Goal: Task Accomplishment & Management: Use online tool/utility

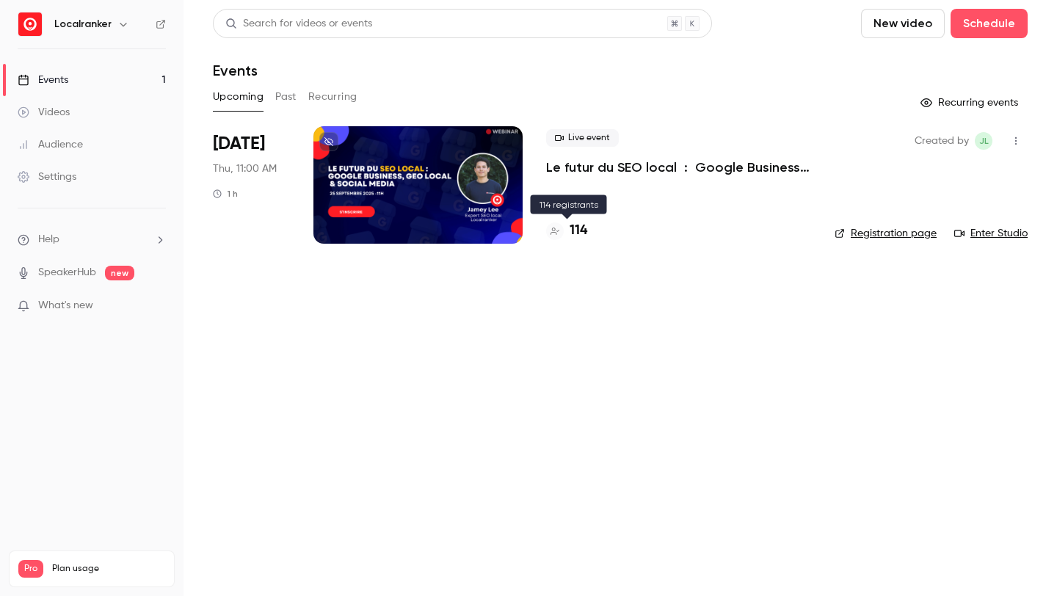
click at [574, 233] on h4 "114" at bounding box center [578, 231] width 18 height 20
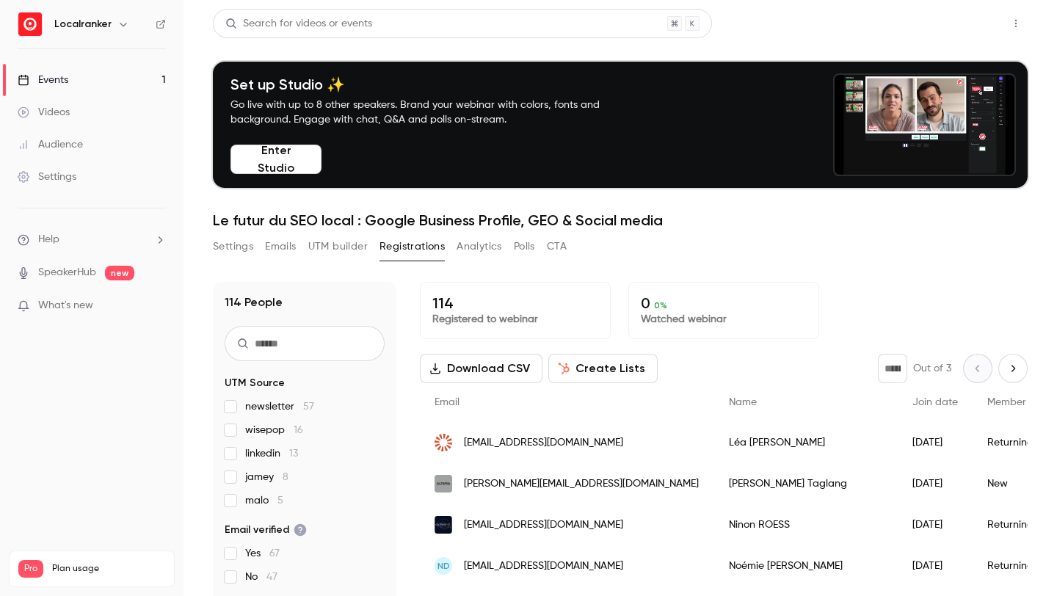
click at [958, 26] on button "Share" at bounding box center [963, 23] width 58 height 29
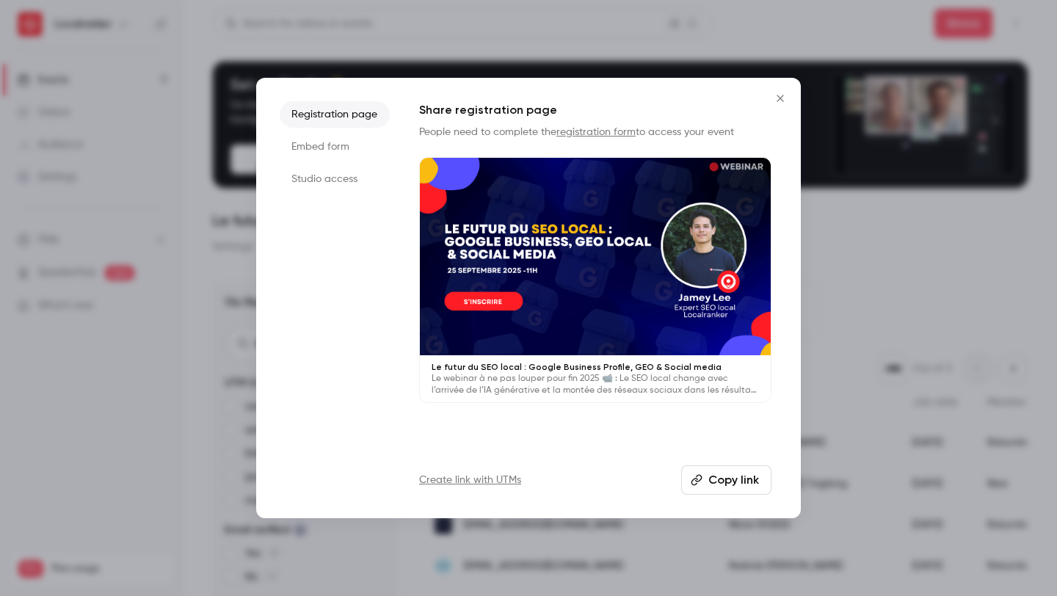
click at [499, 478] on link "Create link with UTMs" at bounding box center [470, 480] width 102 height 15
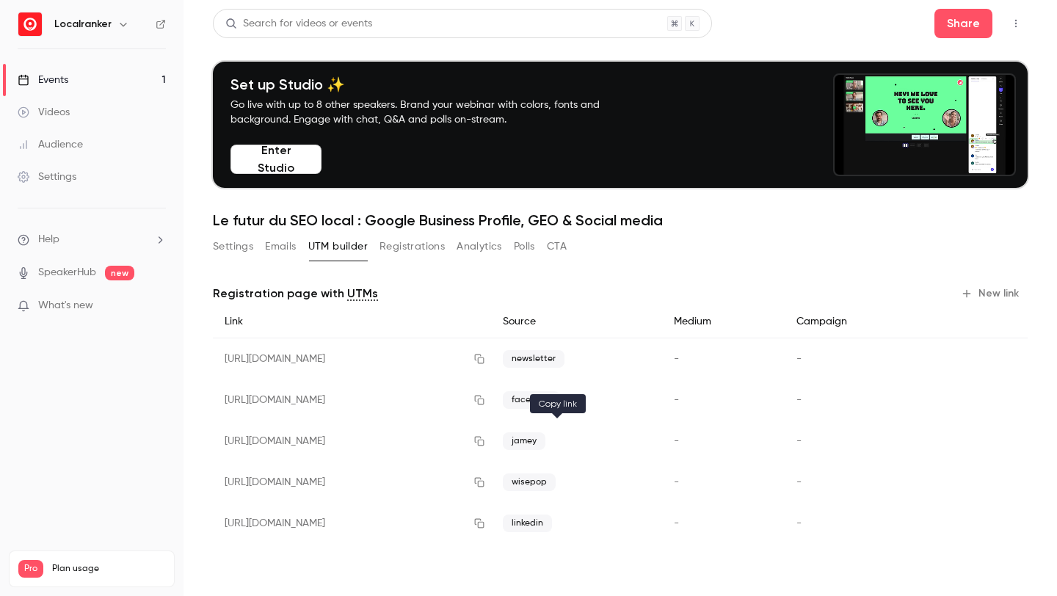
click at [485, 442] on icon "button" at bounding box center [479, 441] width 12 height 10
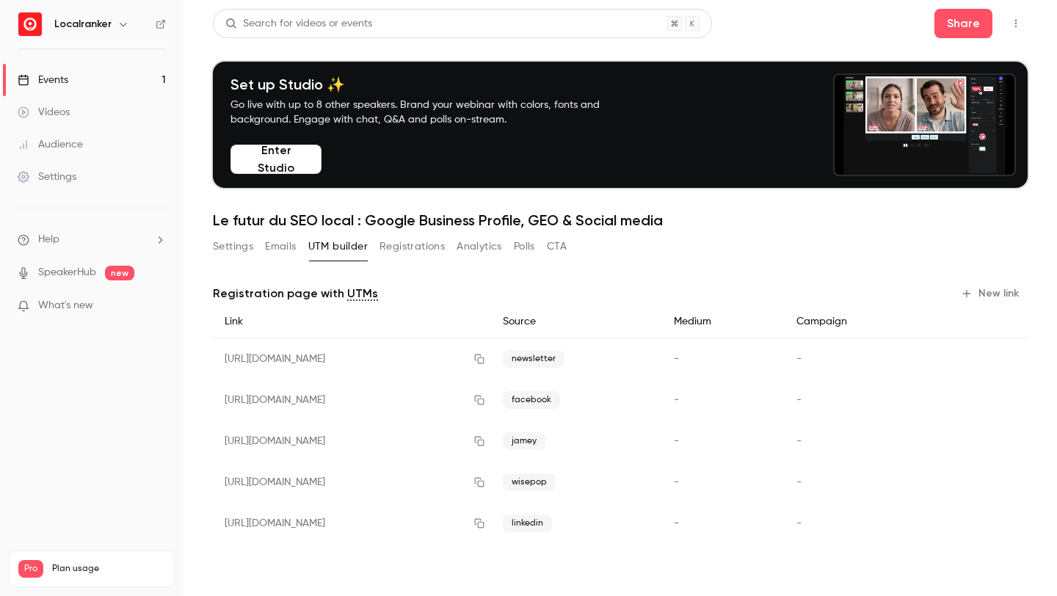
click at [123, 90] on link "Events 1" at bounding box center [91, 80] width 183 height 32
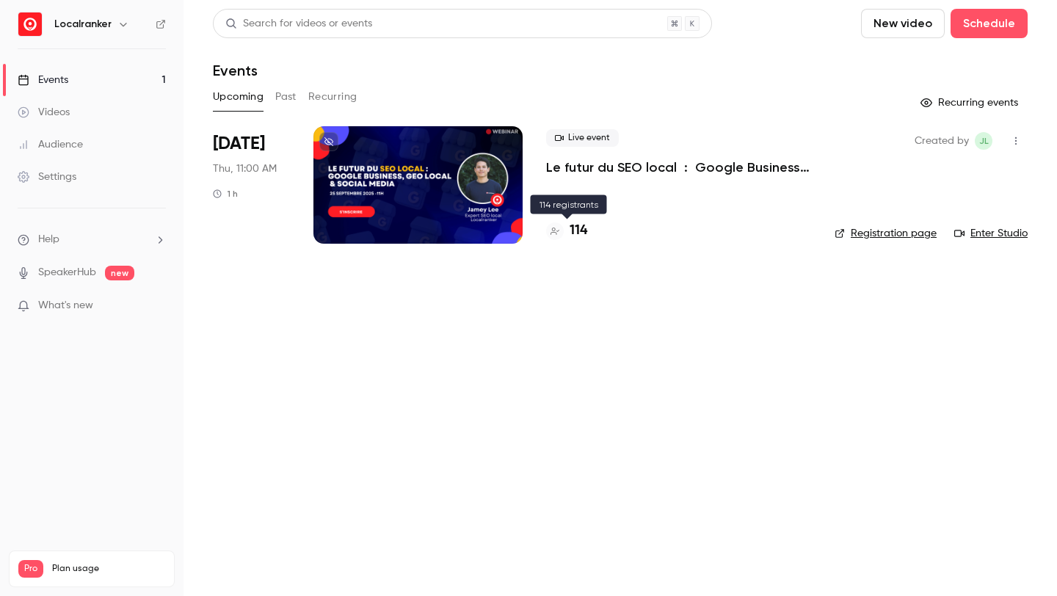
click at [578, 222] on h4 "114" at bounding box center [578, 231] width 18 height 20
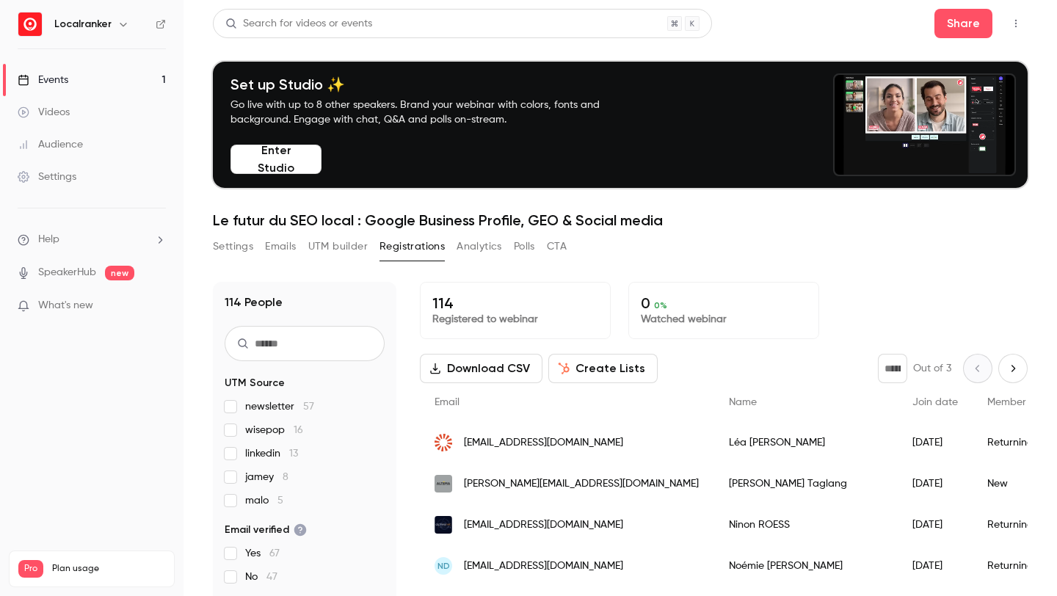
click at [335, 337] on input "text" at bounding box center [305, 343] width 160 height 35
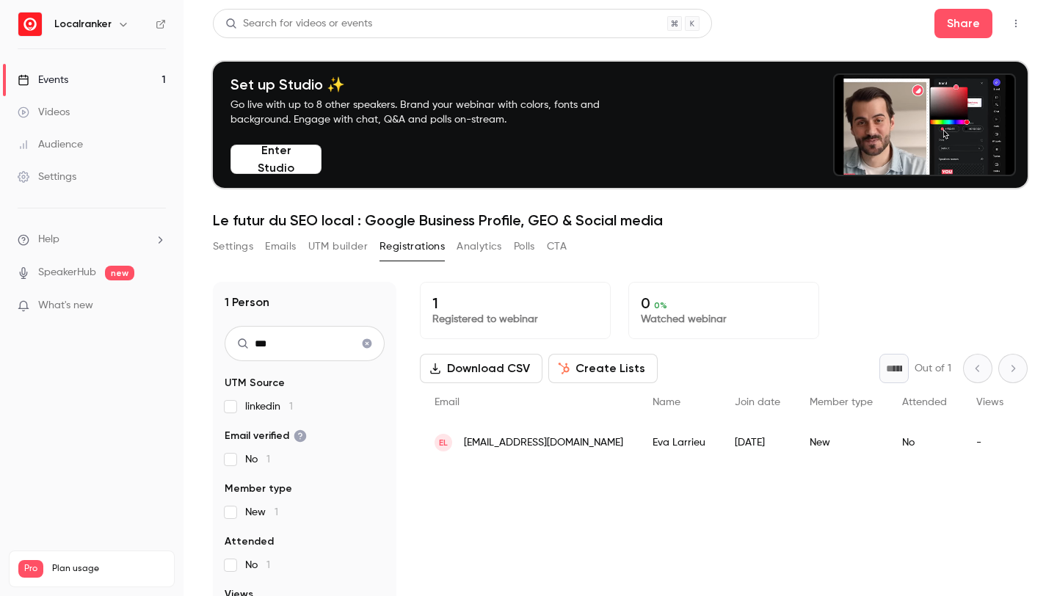
type input "***"
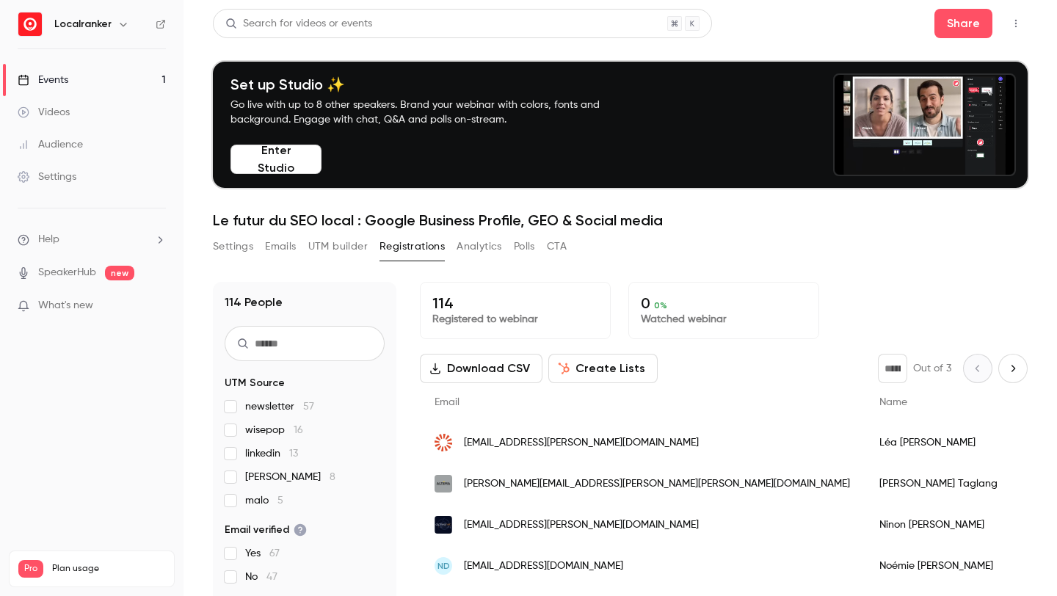
click at [81, 76] on link "Events 1" at bounding box center [91, 80] width 183 height 32
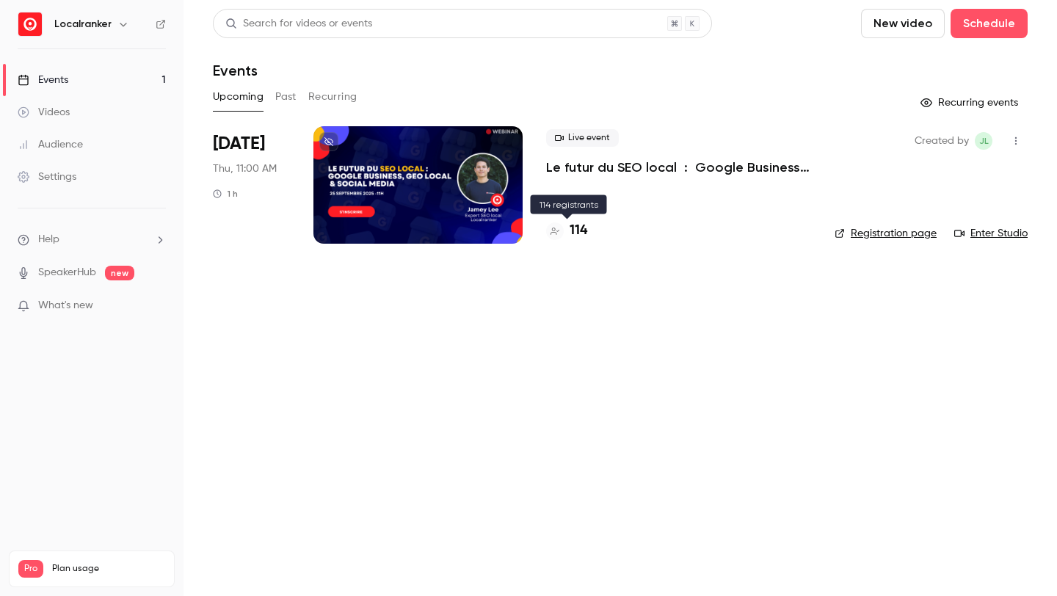
click at [577, 226] on h4 "114" at bounding box center [578, 231] width 18 height 20
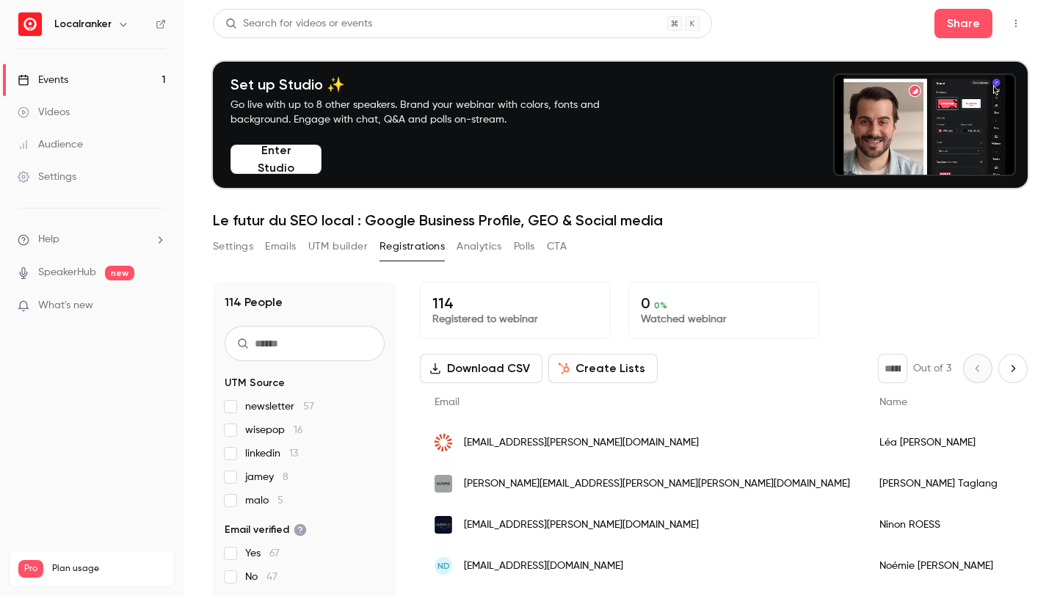
click at [256, 13] on div "Search for videos or events" at bounding box center [462, 23] width 499 height 29
